Goal: Transaction & Acquisition: Purchase product/service

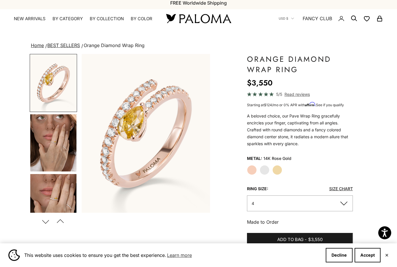
scroll to position [4, 0]
click at [60, 145] on img "Go to item 4" at bounding box center [53, 142] width 46 height 57
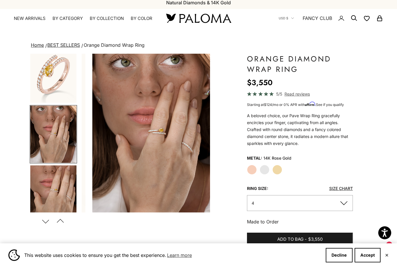
scroll to position [0, 135]
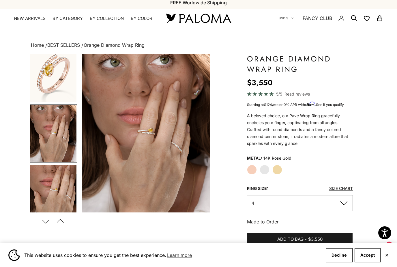
click at [62, 183] on img "Go to item 5" at bounding box center [53, 193] width 46 height 57
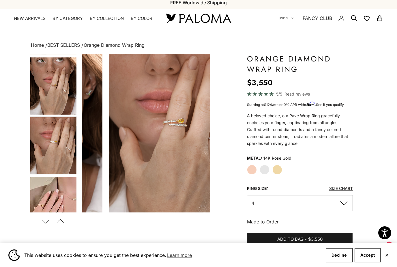
scroll to position [69, 0]
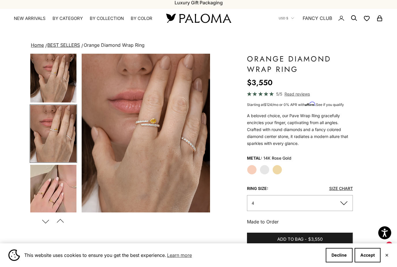
click at [266, 168] on label "White Gold" at bounding box center [265, 170] width 10 height 10
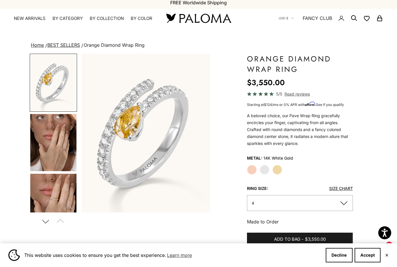
click at [276, 170] on label "Yellow Gold" at bounding box center [277, 170] width 10 height 10
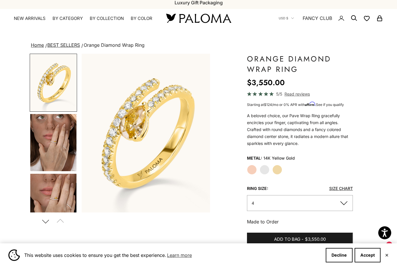
click at [252, 171] on label "Rose Gold" at bounding box center [252, 170] width 10 height 10
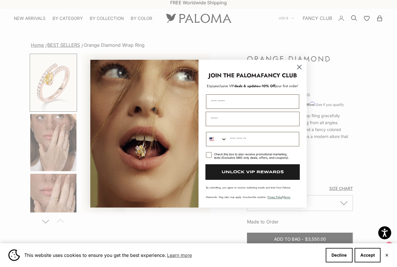
scroll to position [3, 0]
click at [300, 66] on circle "Close dialog" at bounding box center [300, 67] width 10 height 10
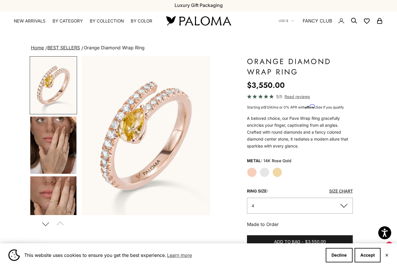
scroll to position [0, 0]
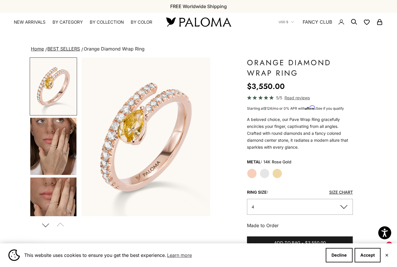
click at [259, 207] on button "4" at bounding box center [300, 207] width 106 height 16
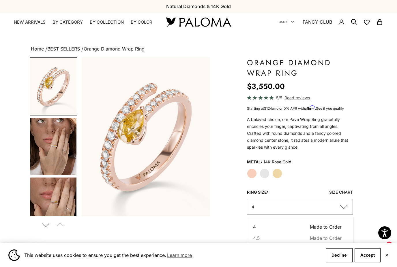
click at [42, 153] on img "Go to item 4" at bounding box center [53, 146] width 46 height 57
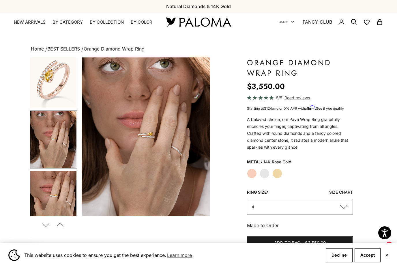
scroll to position [7, 0]
